Goal: Transaction & Acquisition: Purchase product/service

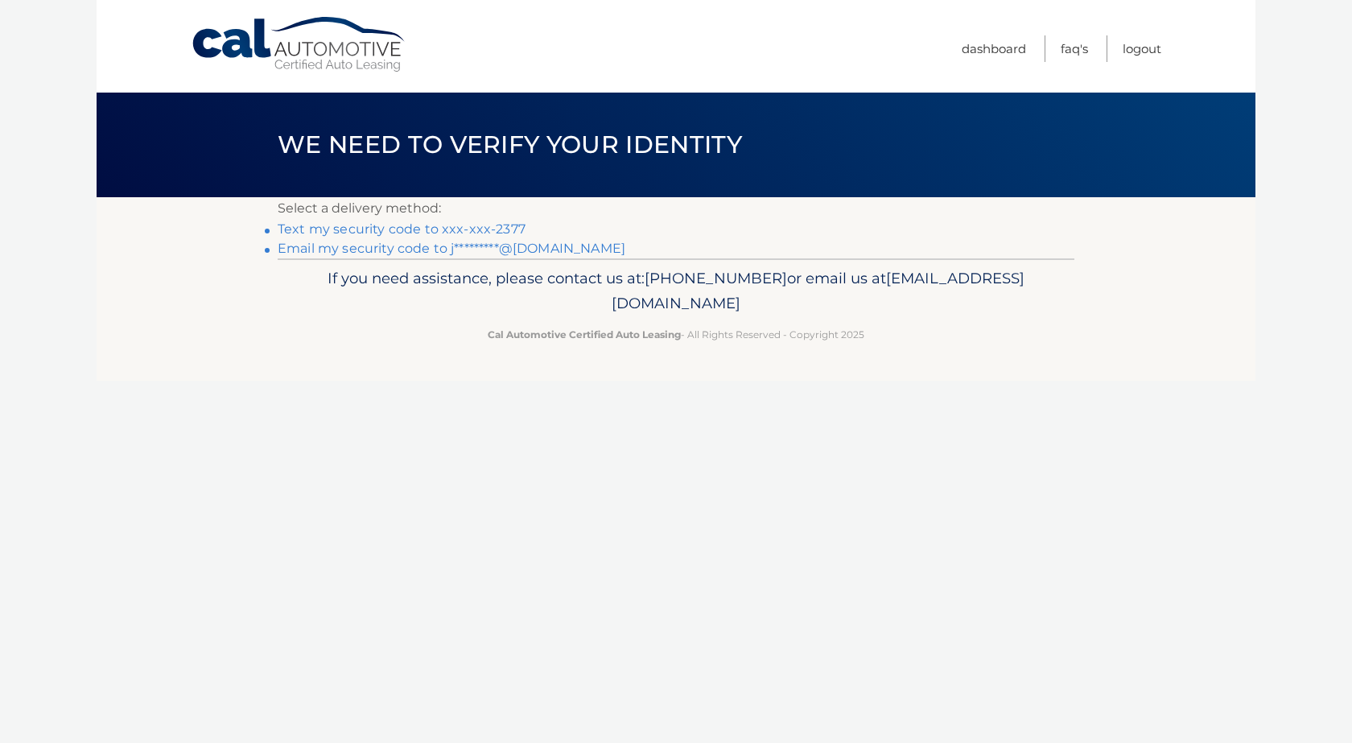
click at [495, 230] on link "Text my security code to xxx-xxx-2377" at bounding box center [402, 228] width 248 height 15
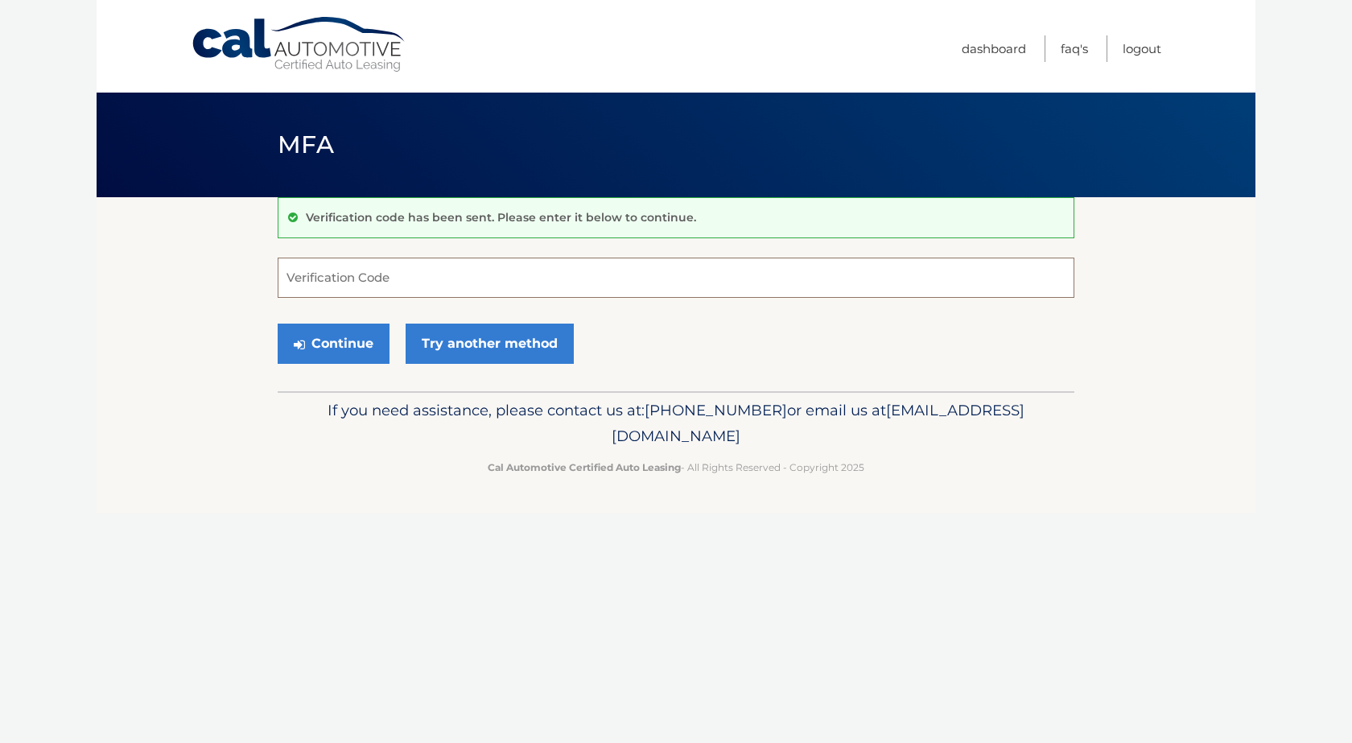
click at [349, 288] on input "Verification Code" at bounding box center [676, 278] width 797 height 40
type input "365973"
click at [278, 324] on button "Continue" at bounding box center [334, 344] width 112 height 40
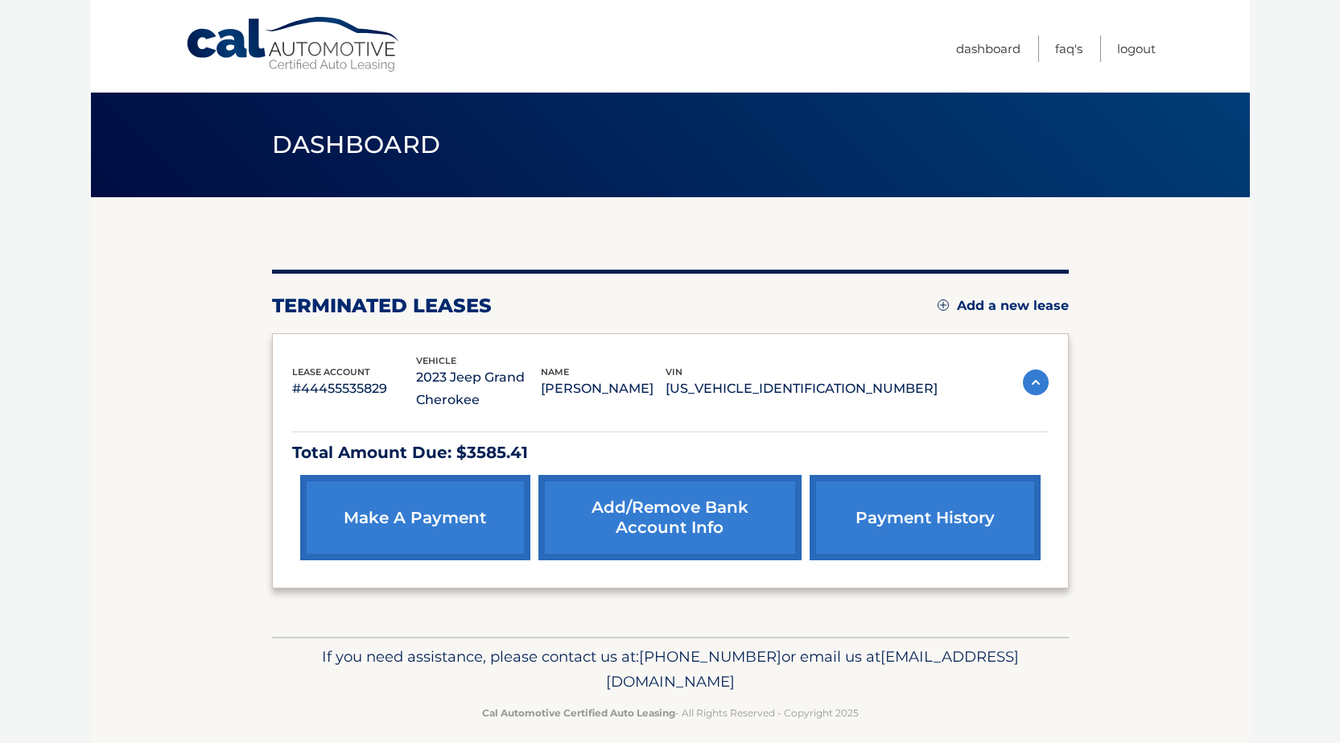
click at [431, 516] on link "make a payment" at bounding box center [415, 517] width 230 height 85
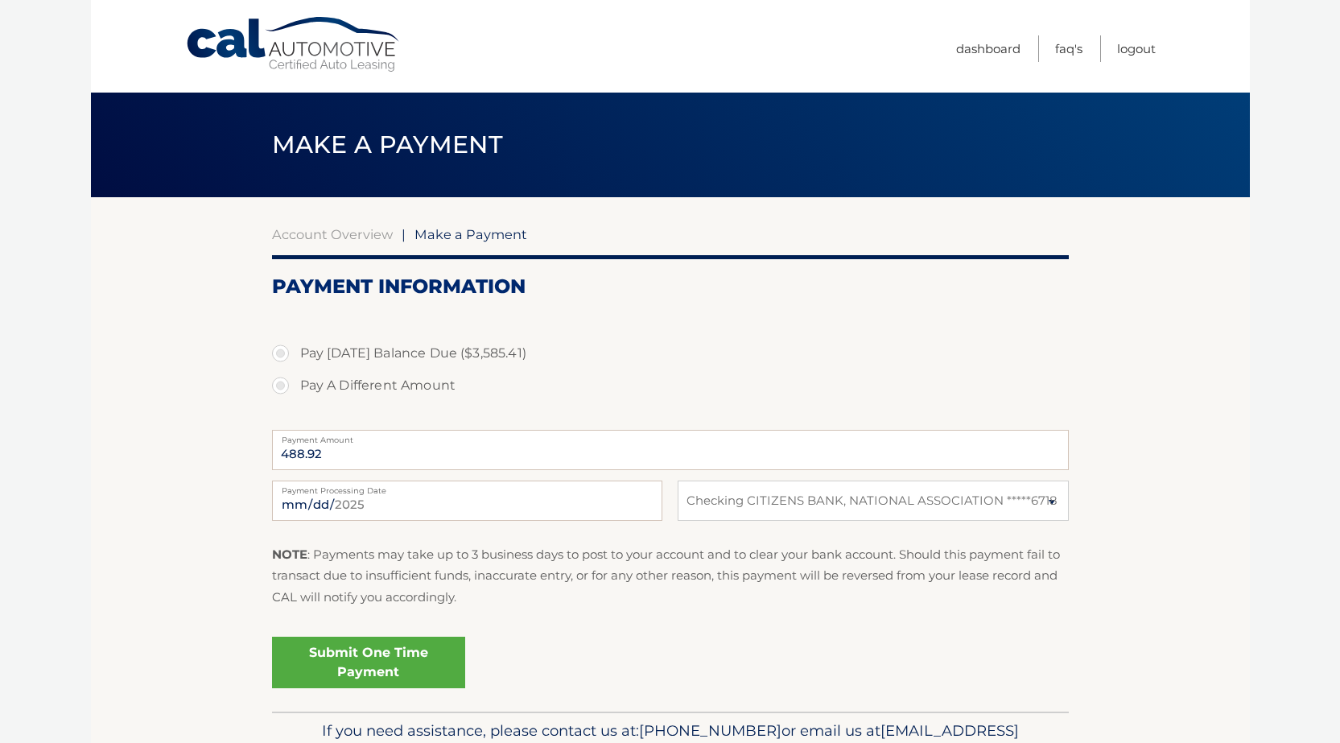
select select "ZDNlNThkNmItMjAyMi00ODJiLTllNDgtZmZmNmQyNGExOWUx"
drag, startPoint x: 335, startPoint y: 454, endPoint x: 141, endPoint y: 478, distance: 195.5
click at [149, 477] on section "Account Overview | Make a Payment Payment Information Pay Today's Balance Due (…" at bounding box center [670, 454] width 1159 height 514
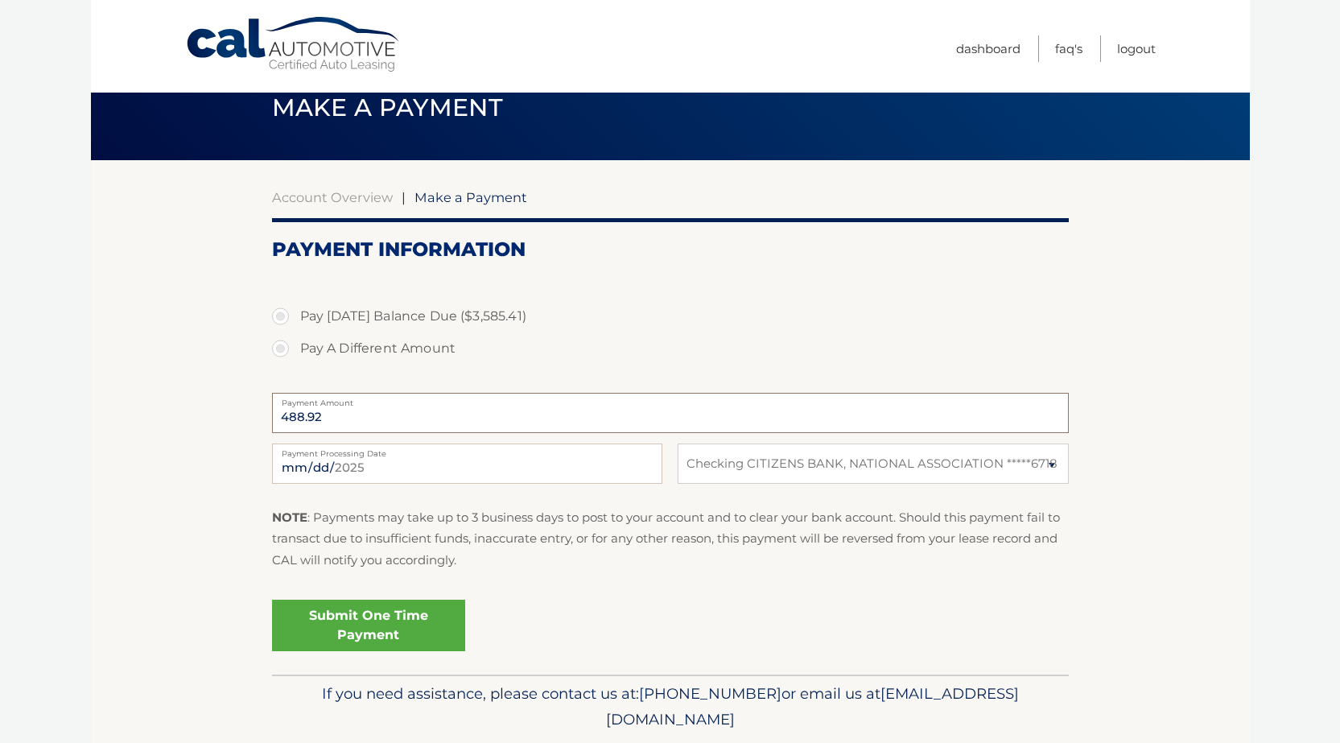
scroll to position [10, 0]
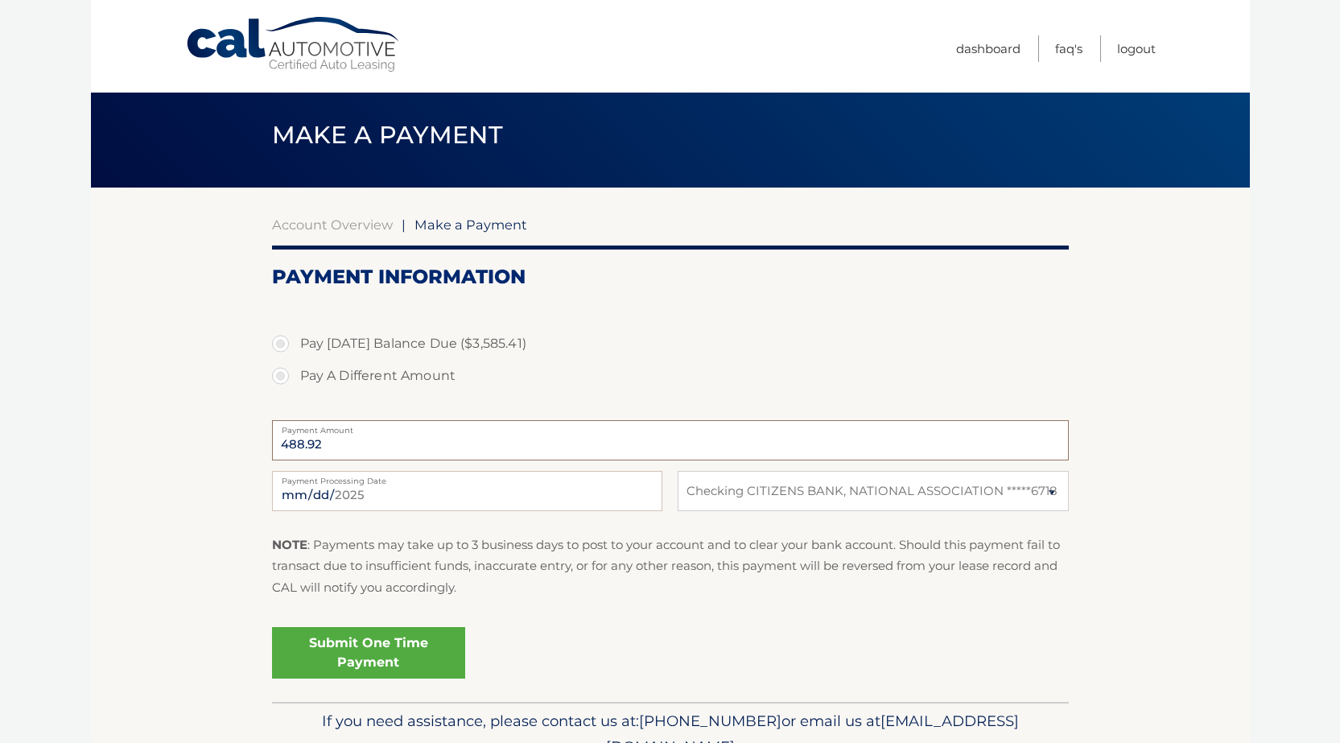
click at [366, 436] on input "488.92" at bounding box center [670, 440] width 797 height 40
click at [291, 471] on label "Payment Processing Date" at bounding box center [467, 477] width 390 height 13
click at [299, 461] on div "488.92 Payment Amount Payment Amount entry cannot exceed amount of 2 monthly pa…" at bounding box center [670, 440] width 797 height 51
drag, startPoint x: 327, startPoint y: 438, endPoint x: 395, endPoint y: 431, distance: 68.8
click at [206, 470] on section "Account Overview | Make a Payment Payment Information Pay Today's Balance Due (…" at bounding box center [670, 445] width 1159 height 514
